Goal: Transaction & Acquisition: Purchase product/service

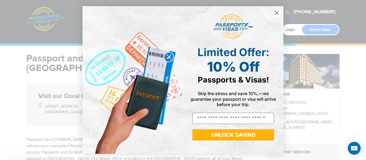
click at [227, 29] on img "POPUP Form" at bounding box center [233, 26] width 40 height 25
click at [275, 13] on circle "Close dialog" at bounding box center [276, 13] width 9 height 9
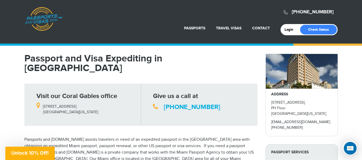
click at [235, 25] on li "Travel Visas China Visa Services India Visa Services Russian Visa Services Aust…" at bounding box center [228, 28] width 36 height 12
click at [205, 111] on link "More Travel Visa Services" at bounding box center [216, 108] width 62 height 13
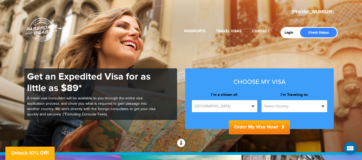
click at [215, 109] on span "[GEOGRAPHIC_DATA]" at bounding box center [221, 106] width 55 height 5
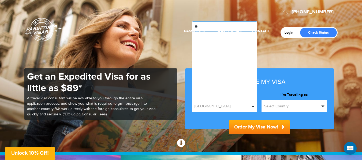
type input "*"
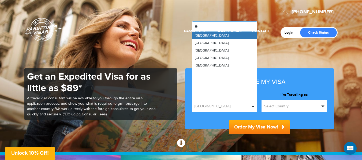
type input "***"
click at [205, 34] on li "Passports Passport Renewal New Passport Second Passport Passport Name Change Lo…" at bounding box center [194, 31] width 32 height 12
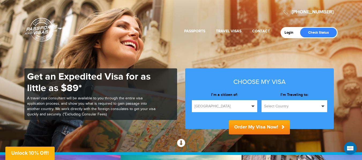
click at [249, 107] on span "[GEOGRAPHIC_DATA]" at bounding box center [221, 106] width 55 height 5
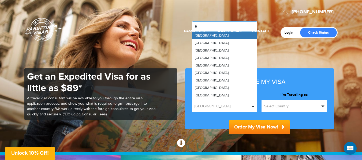
type input "**"
click at [253, 37] on div "Login Check Status Passports Passport Renewal New Passport Second Passport Pass…" at bounding box center [181, 20] width 313 height 35
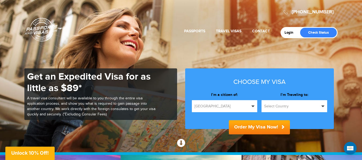
click at [227, 106] on span "[GEOGRAPHIC_DATA]" at bounding box center [221, 106] width 55 height 5
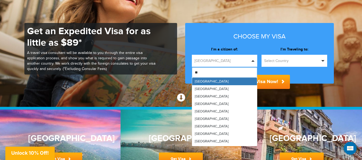
type input "***"
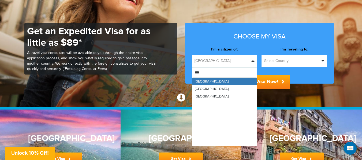
click at [202, 80] on span "[GEOGRAPHIC_DATA]" at bounding box center [212, 81] width 34 height 4
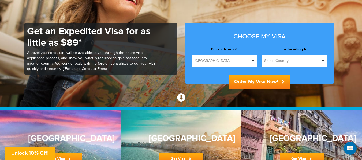
click at [268, 63] on span "Select Country" at bounding box center [291, 60] width 55 height 5
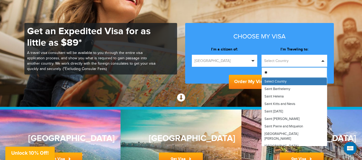
type input "***"
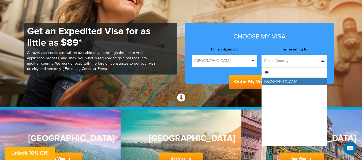
click at [274, 82] on link "[GEOGRAPHIC_DATA]" at bounding box center [293, 81] width 65 height 7
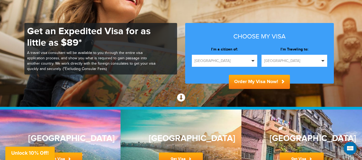
click at [268, 79] on button "Order My Visa Now!" at bounding box center [259, 82] width 61 height 14
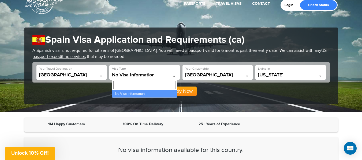
click at [131, 78] on span "No Visa Information" at bounding box center [144, 75] width 65 height 5
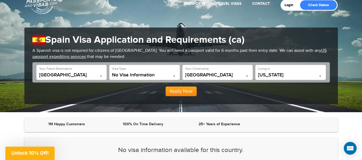
click at [87, 96] on div "Apply Now" at bounding box center [180, 90] width 297 height 14
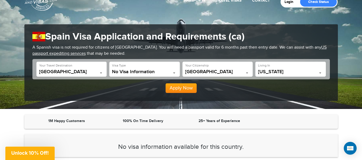
scroll to position [35, 0]
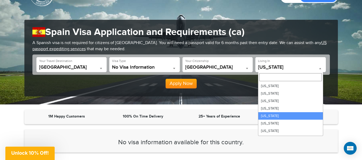
click at [283, 71] on span "California" at bounding box center [290, 68] width 65 height 7
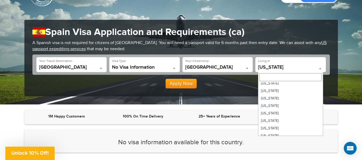
scroll to position [43, 0]
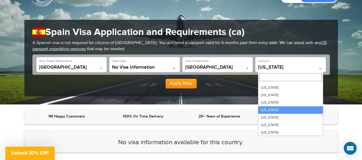
select select "**"
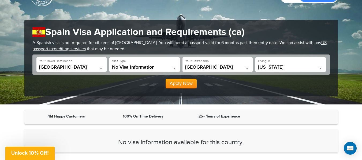
click at [335, 94] on div "**********" at bounding box center [180, 58] width 313 height 77
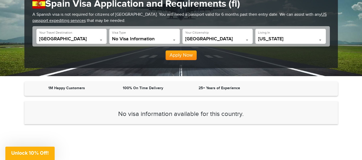
click at [184, 54] on button "Apply Now" at bounding box center [180, 56] width 31 height 10
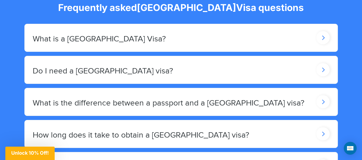
scroll to position [458, 0]
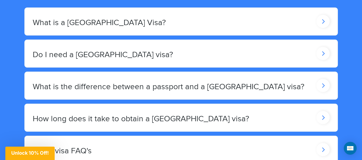
click at [319, 22] on icon at bounding box center [322, 21] width 13 height 13
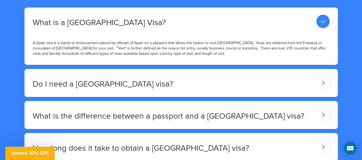
click at [319, 22] on icon at bounding box center [322, 21] width 13 height 13
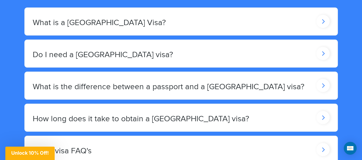
click at [324, 28] on icon at bounding box center [322, 21] width 13 height 13
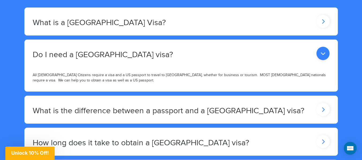
click at [324, 56] on icon at bounding box center [322, 53] width 13 height 13
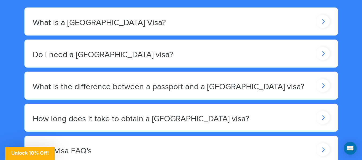
click at [324, 28] on icon at bounding box center [322, 21] width 13 height 13
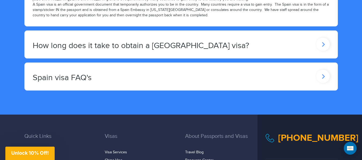
scroll to position [572, 0]
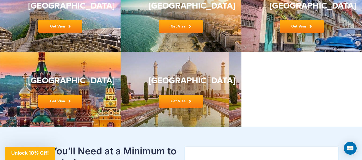
scroll to position [179, 0]
